Goal: Task Accomplishment & Management: Complete application form

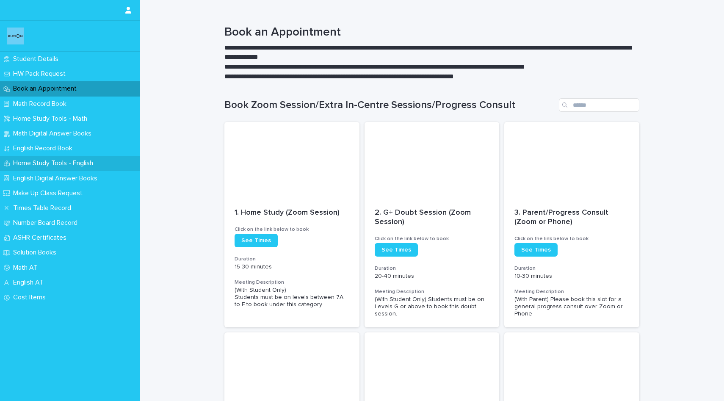
click at [50, 162] on p "Home Study Tools - English" at bounding box center [55, 163] width 90 height 8
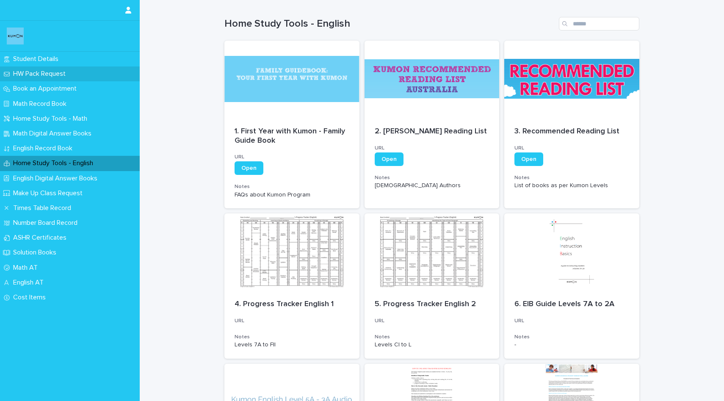
click at [40, 66] on div "HW Pack Request" at bounding box center [70, 73] width 140 height 15
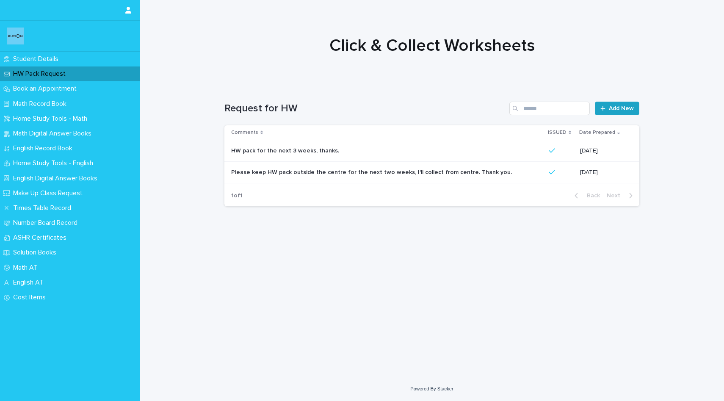
click at [618, 106] on span "Add New" at bounding box center [621, 108] width 25 height 6
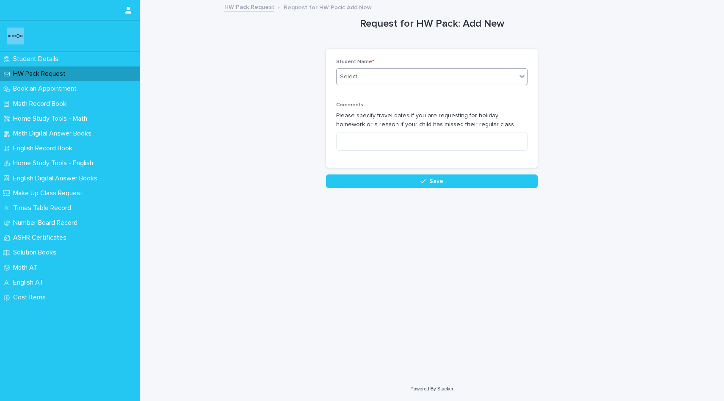
click at [468, 78] on div "Select..." at bounding box center [426, 77] width 180 height 14
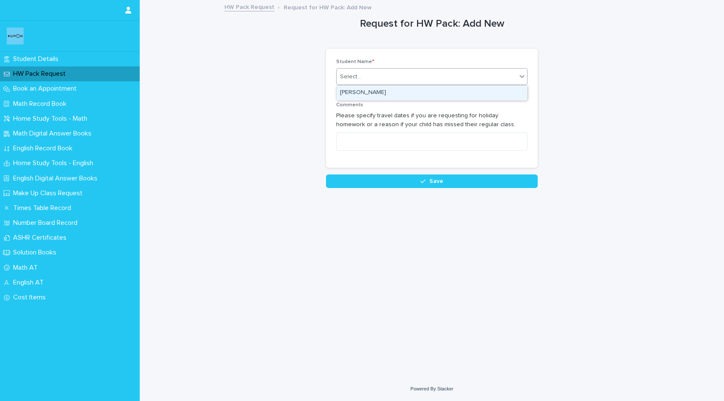
click at [414, 90] on div "[PERSON_NAME]" at bounding box center [431, 92] width 190 height 15
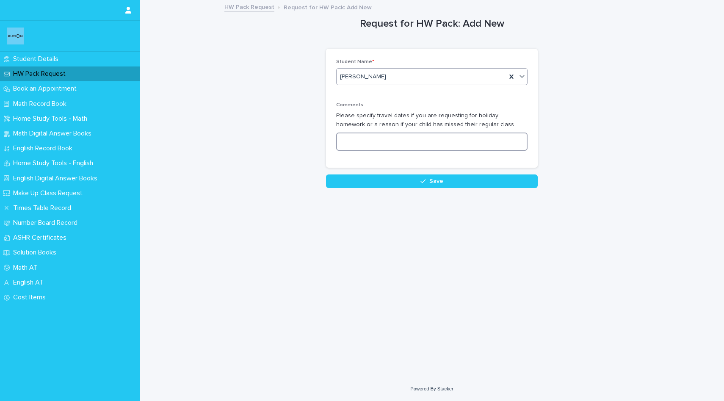
click at [398, 147] on textarea at bounding box center [431, 141] width 191 height 18
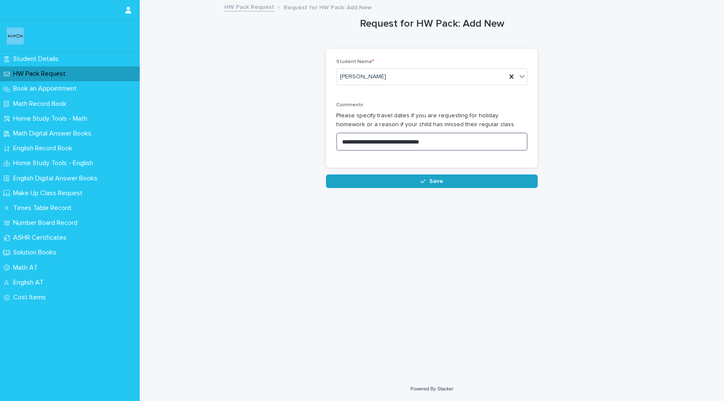
type textarea "**********"
click at [449, 182] on button "Save" at bounding box center [432, 181] width 212 height 14
